Goal: Information Seeking & Learning: Learn about a topic

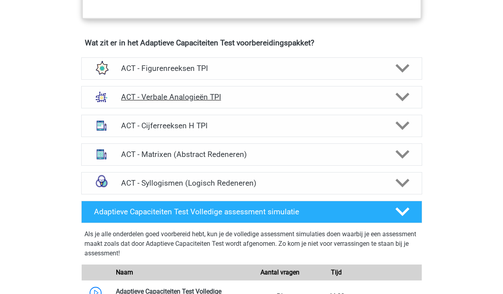
scroll to position [486, 0]
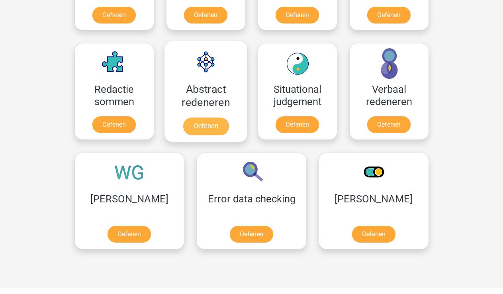
scroll to position [615, 0]
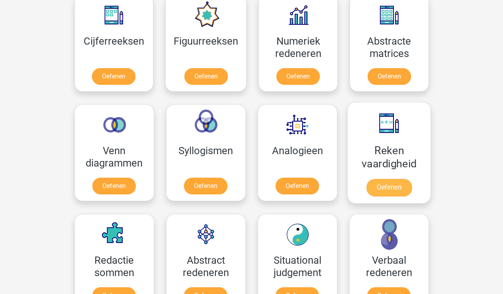
scroll to position [367, 0]
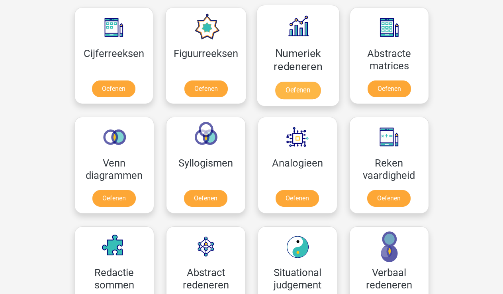
click at [292, 87] on link "Oefenen" at bounding box center [297, 91] width 45 height 18
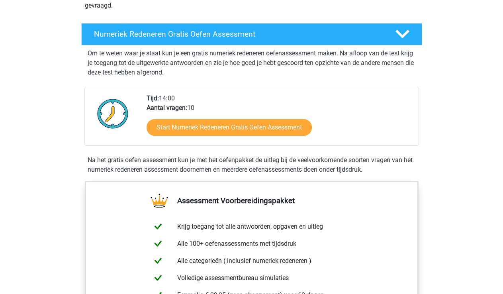
scroll to position [139, 0]
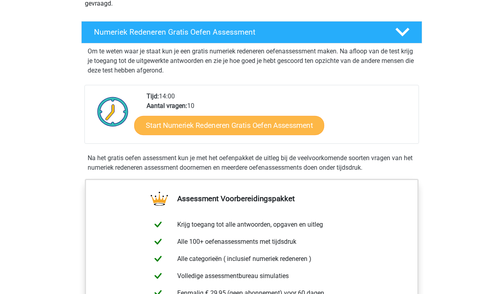
click at [236, 122] on link "Start Numeriek Redeneren Gratis Oefen Assessment" at bounding box center [229, 125] width 190 height 19
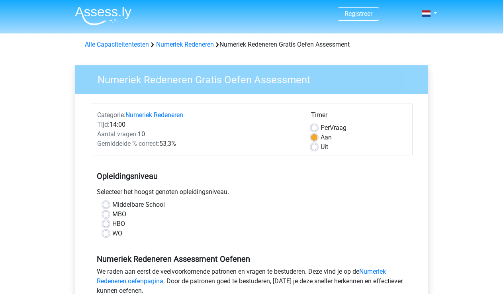
click at [106, 210] on div "MBO" at bounding box center [252, 215] width 298 height 10
click at [106, 211] on div "MBO" at bounding box center [252, 215] width 298 height 10
click at [112, 214] on label "MBO" at bounding box center [119, 215] width 14 height 10
click at [106, 214] on input "MBO" at bounding box center [106, 214] width 6 height 8
radio input "true"
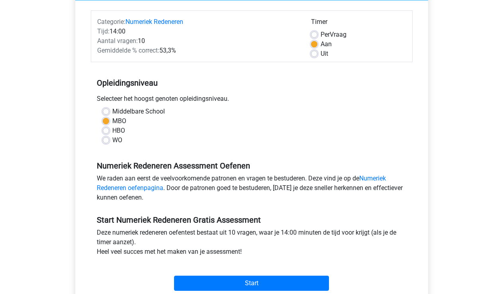
scroll to position [95, 0]
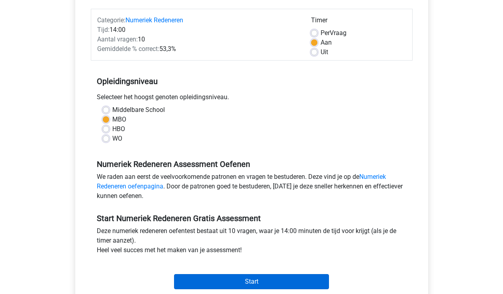
click at [228, 279] on input "Start" at bounding box center [251, 281] width 155 height 15
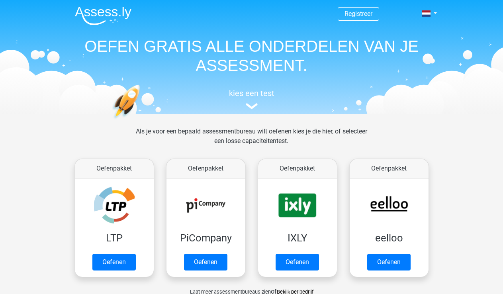
scroll to position [367, 0]
